Goal: Find specific page/section: Locate a particular part of the current website

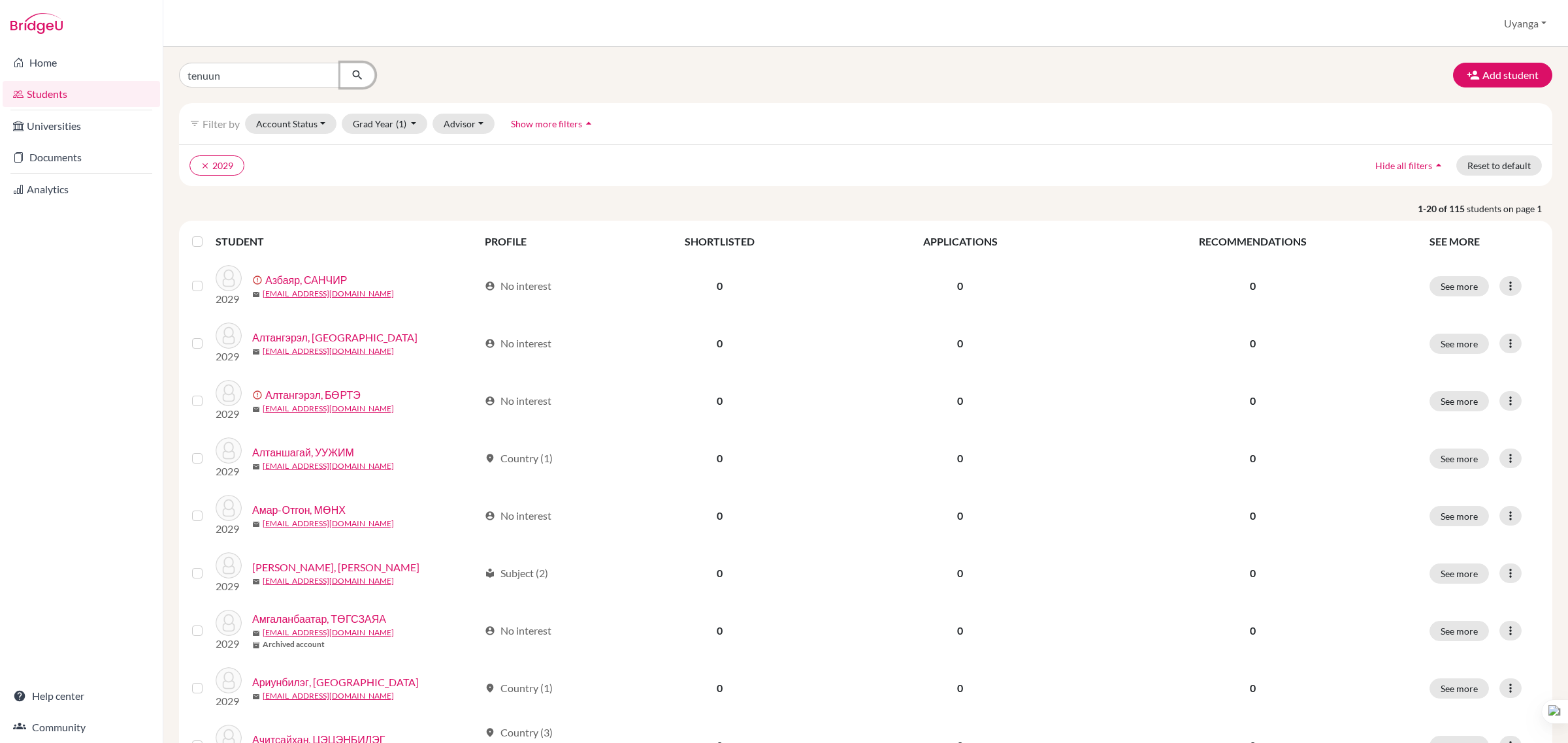
click at [364, 70] on button "submit" at bounding box center [358, 75] width 35 height 25
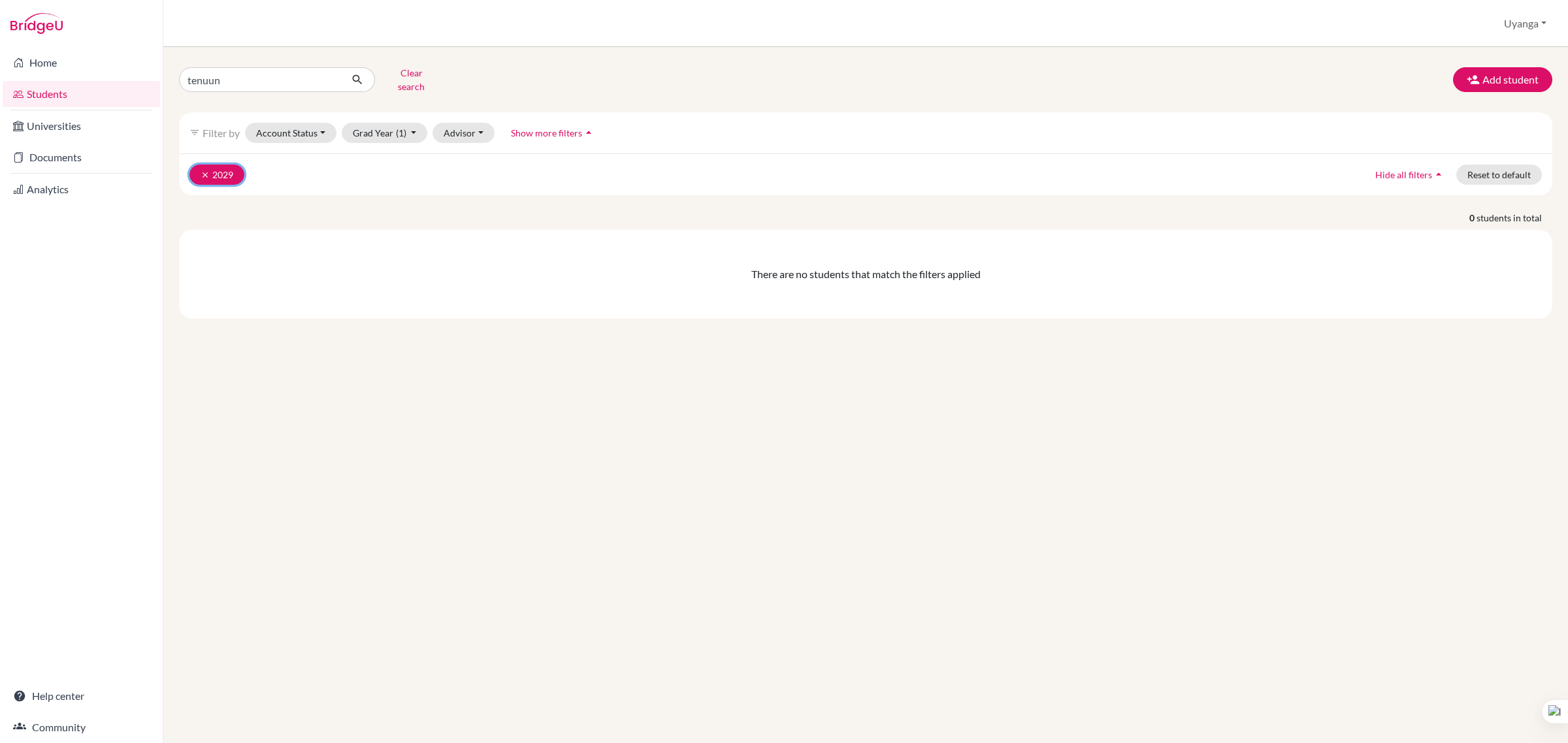
click at [202, 171] on icon "clear" at bounding box center [206, 175] width 9 height 9
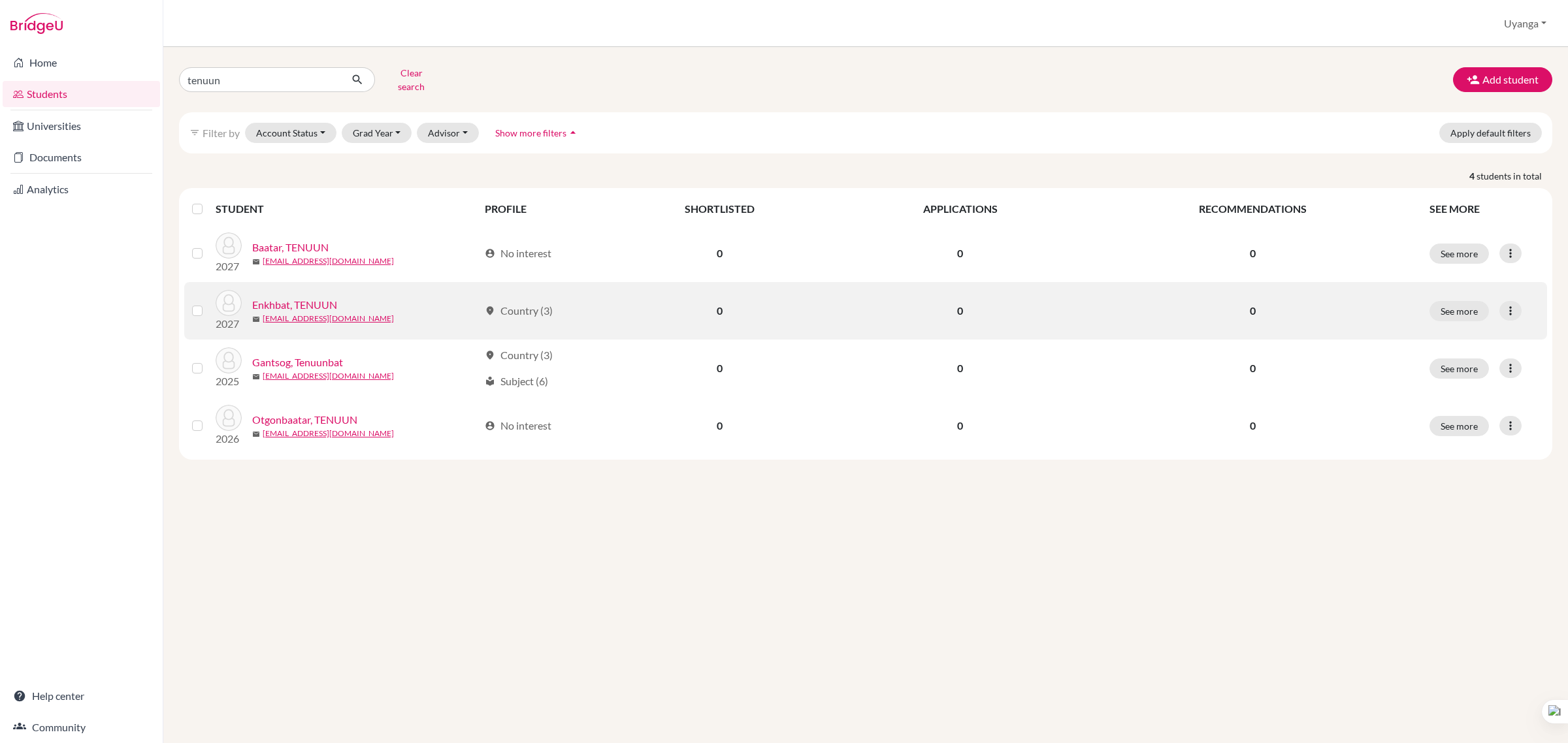
click at [299, 298] on link "Enkhbat, TENUUN" at bounding box center [295, 305] width 85 height 15
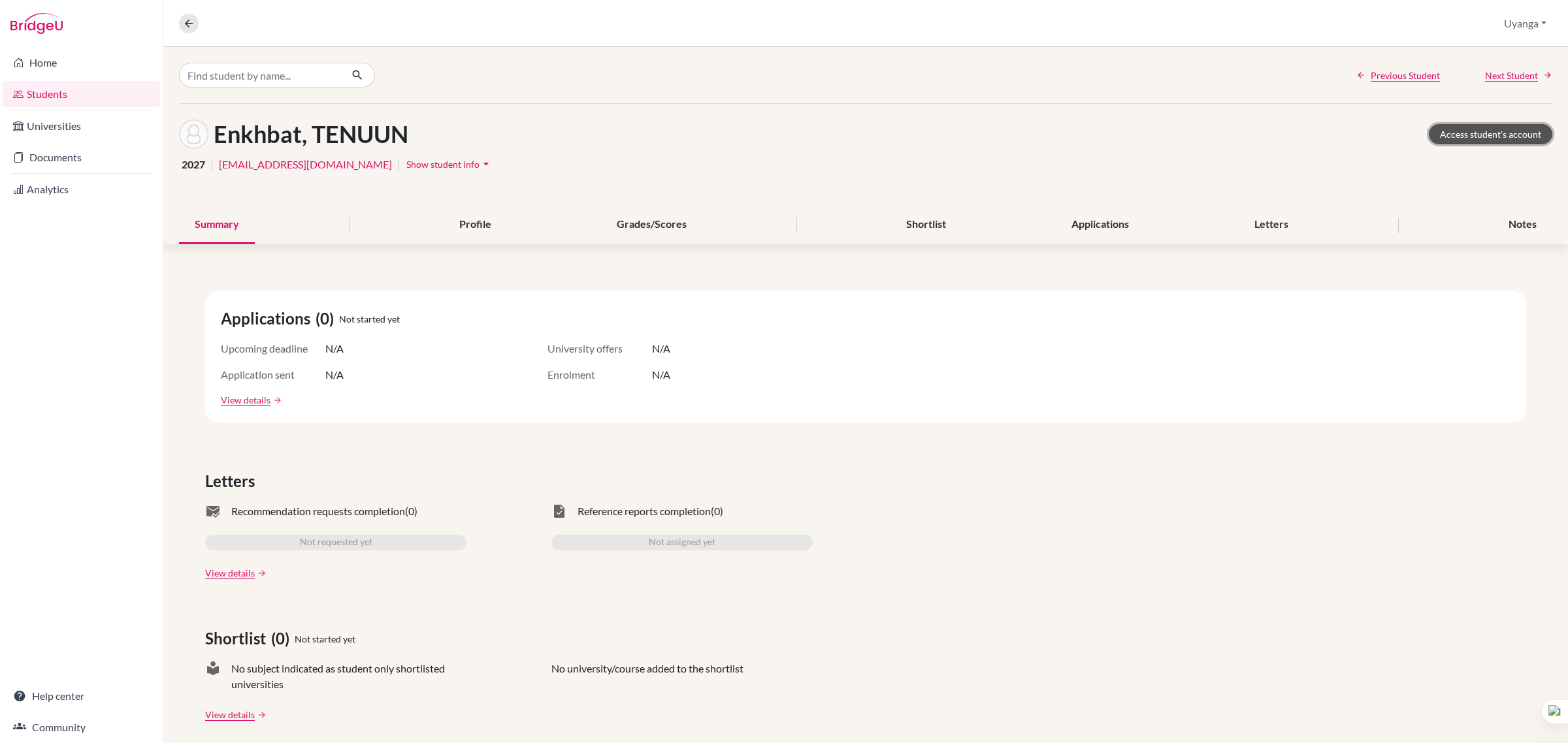
click at [1469, 134] on link "Access student's account" at bounding box center [1490, 134] width 123 height 20
